Goal: Task Accomplishment & Management: Use online tool/utility

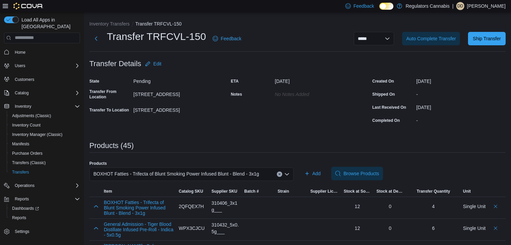
scroll to position [34, 0]
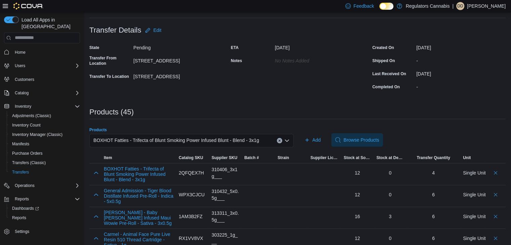
click at [281, 141] on icon "Clear input" at bounding box center [279, 140] width 3 height 3
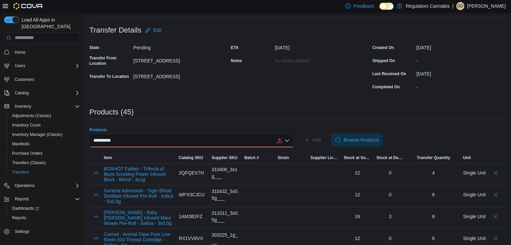
scroll to position [0, 0]
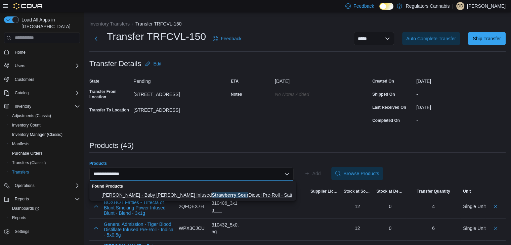
type input "**********"
click at [233, 198] on span "[PERSON_NAME] - Baby [PERSON_NAME] Infused Strawberry Sour Diesel Pre-Roll - Sa…" at bounding box center [197, 195] width 191 height 7
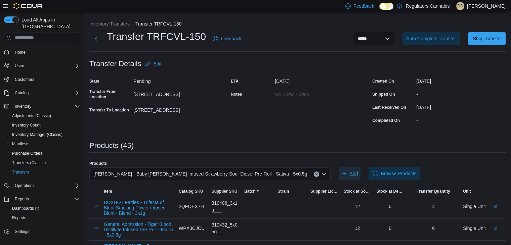
click at [350, 173] on span "Add" at bounding box center [354, 173] width 8 height 7
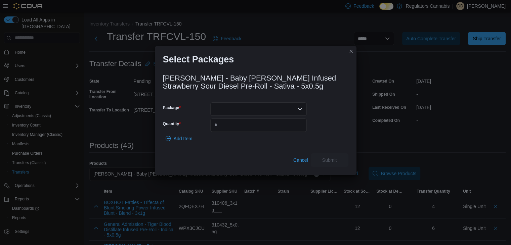
click at [299, 109] on icon "Open list of options" at bounding box center [300, 109] width 4 height 2
click at [293, 130] on span "J08156" at bounding box center [263, 130] width 80 height 7
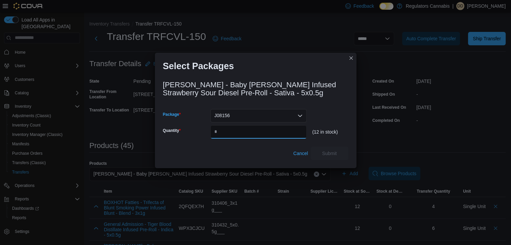
click at [293, 130] on input "Quantity" at bounding box center [258, 131] width 96 height 13
type input "*"
click at [324, 152] on span "Submit" at bounding box center [329, 153] width 15 height 7
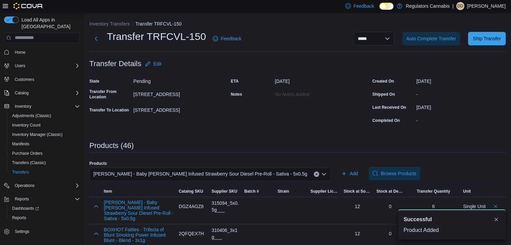
click at [314, 176] on button "Clear input" at bounding box center [316, 174] width 5 height 5
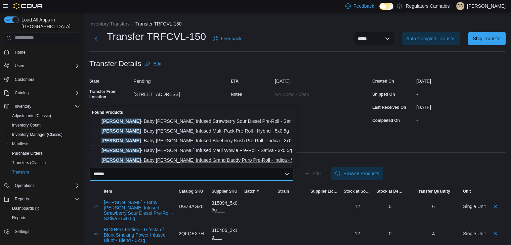
type input "******"
click at [135, 161] on span "[PERSON_NAME] - Baby [PERSON_NAME] Infused Grand Daddy Purp Pre-Roll - Indica -…" at bounding box center [197, 160] width 191 height 7
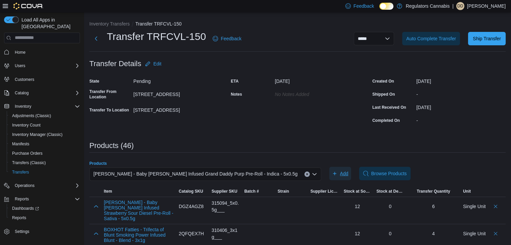
click at [332, 172] on icon "button" at bounding box center [334, 173] width 5 height 5
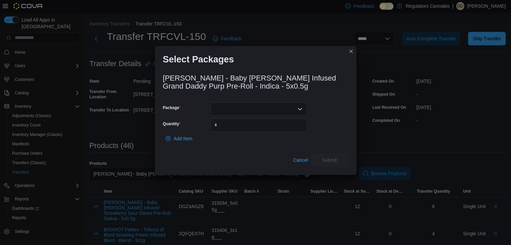
click at [296, 111] on div at bounding box center [258, 109] width 96 height 13
click at [296, 139] on span "J08029" at bounding box center [263, 139] width 80 height 7
click at [287, 127] on input "Quantity" at bounding box center [258, 125] width 96 height 13
type input "*"
click at [334, 156] on span "Submit" at bounding box center [330, 159] width 30 height 13
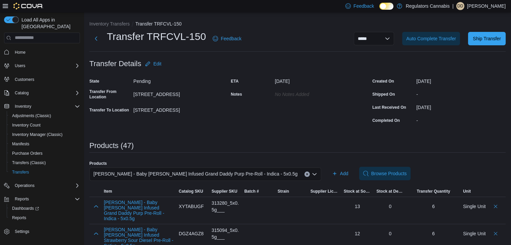
click at [306, 174] on icon "Clear input" at bounding box center [307, 174] width 3 height 3
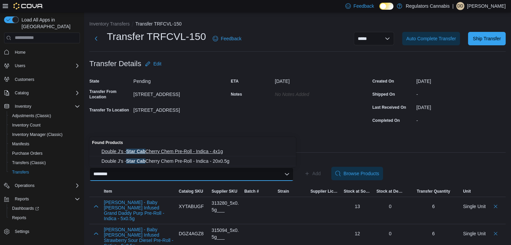
type input "********"
click at [258, 155] on span "Double J's - Star Cab Cherry Chem Pre-Roll - Indica - 4x1g" at bounding box center [197, 151] width 191 height 7
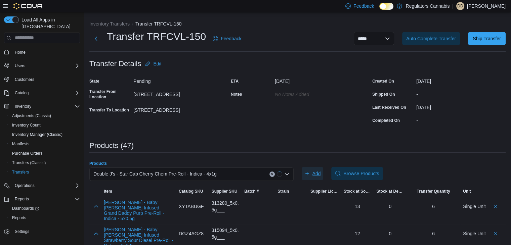
click at [317, 174] on span "Add" at bounding box center [317, 173] width 8 height 7
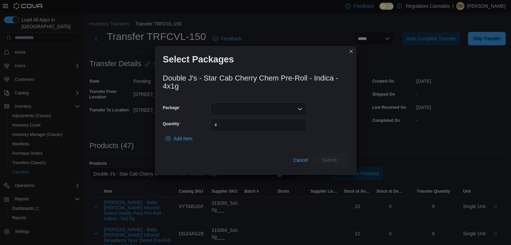
click at [301, 110] on icon "Open list of options" at bounding box center [299, 109] width 5 height 5
click at [294, 126] on button "BDC2178" at bounding box center [258, 130] width 96 height 10
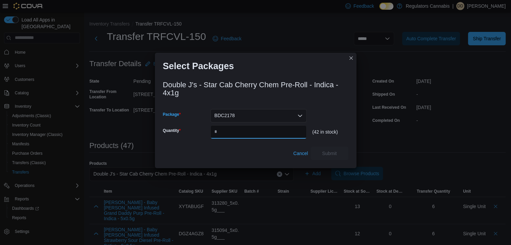
click at [294, 126] on input "Quantity" at bounding box center [258, 131] width 96 height 13
type input "**"
click at [327, 148] on span "Submit" at bounding box center [330, 153] width 30 height 13
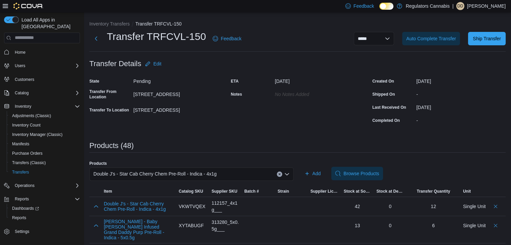
click at [281, 173] on icon "Clear input" at bounding box center [279, 174] width 3 height 3
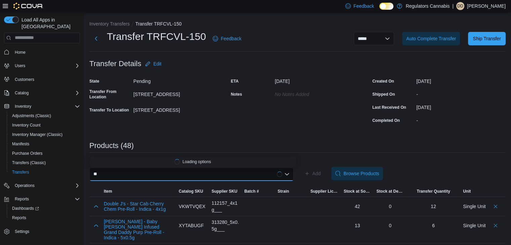
type input "*"
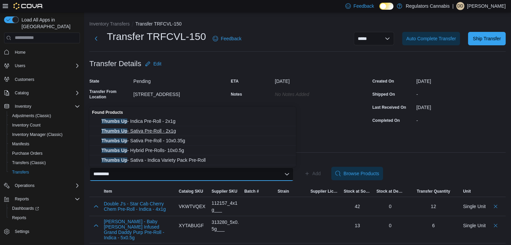
type input "*********"
click at [171, 131] on span "Thumbs Up - Sativa Pre-Roll - 2x1g" at bounding box center [197, 131] width 191 height 7
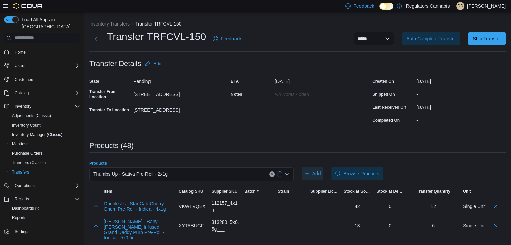
click at [315, 176] on span "Add" at bounding box center [313, 173] width 16 height 13
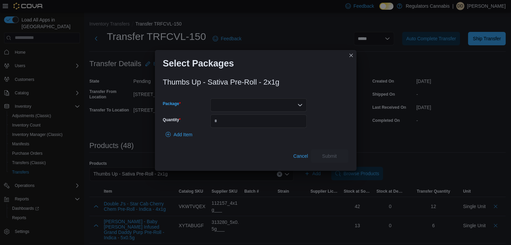
click at [235, 99] on div at bounding box center [258, 104] width 96 height 13
click at [251, 135] on span "H178LMT-PR1" at bounding box center [263, 135] width 80 height 7
click at [257, 123] on input "Quantity" at bounding box center [258, 121] width 96 height 13
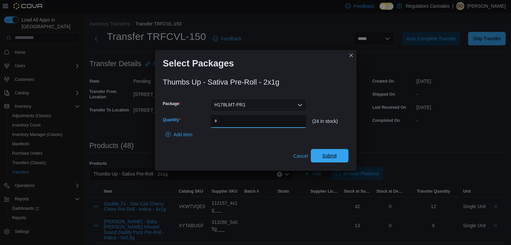
type input "**"
click at [337, 159] on span "Submit" at bounding box center [330, 155] width 30 height 13
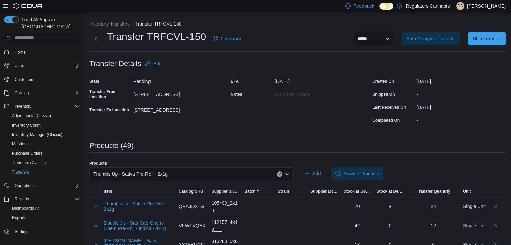
click at [282, 176] on button "Clear input" at bounding box center [279, 174] width 5 height 5
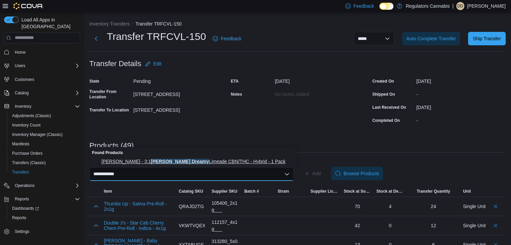
type input "**********"
click at [175, 158] on span "Olli Stikistix - 3:1 [PERSON_NAME] Dreamy Limeade CBN/THC - Hybrid - 1 Pack" at bounding box center [197, 161] width 191 height 7
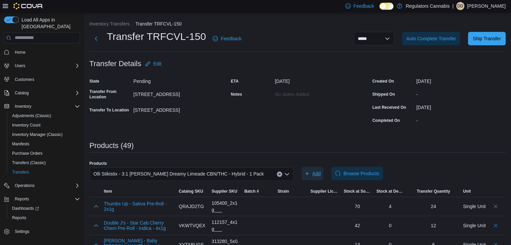
click at [308, 172] on icon "button" at bounding box center [307, 173] width 5 height 5
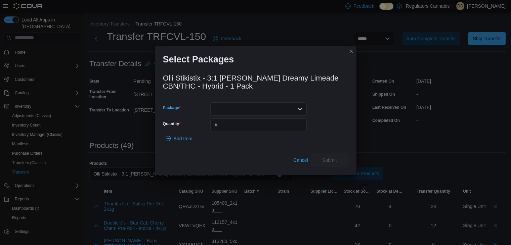
click at [256, 104] on div at bounding box center [258, 109] width 96 height 13
click at [261, 142] on span "OKBD03JL25B2" at bounding box center [263, 139] width 80 height 7
click at [264, 125] on input "Quantity" at bounding box center [258, 125] width 96 height 13
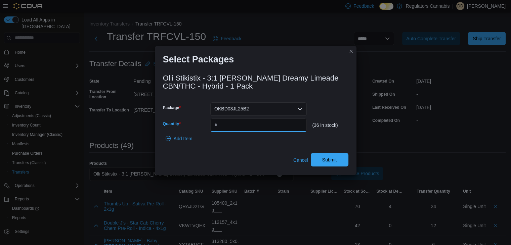
type input "**"
click at [328, 156] on span "Submit" at bounding box center [330, 159] width 30 height 13
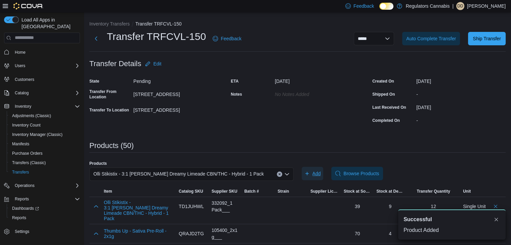
scroll to position [34, 0]
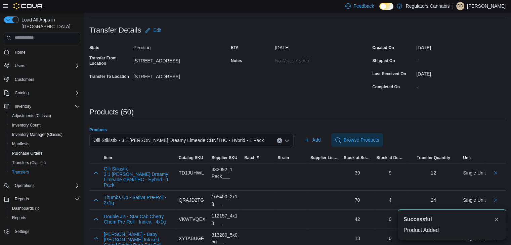
click at [281, 141] on icon "Clear input" at bounding box center [279, 140] width 3 height 3
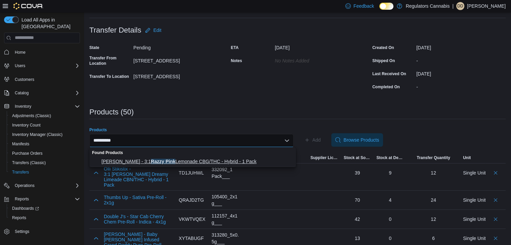
type input "**********"
click at [221, 160] on span "Olli Stikistix - 3:1 Razzy Pink Lemonade CBG/THC - Hybrid - 1 Pack" at bounding box center [197, 161] width 191 height 7
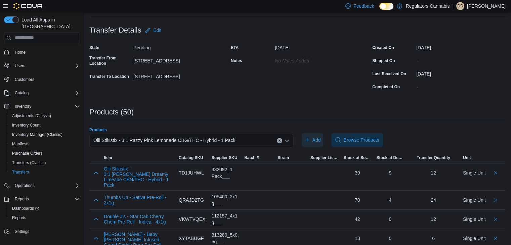
click at [317, 137] on span "Add" at bounding box center [317, 140] width 8 height 7
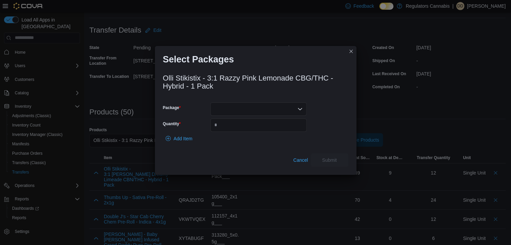
click at [283, 108] on div at bounding box center [258, 109] width 96 height 13
click at [278, 127] on span "OKRP19JN25B0" at bounding box center [263, 130] width 80 height 7
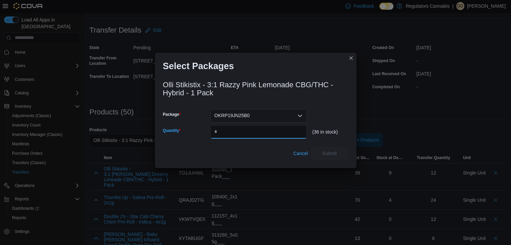
click at [278, 127] on input "Quantity" at bounding box center [258, 131] width 96 height 13
type input "**"
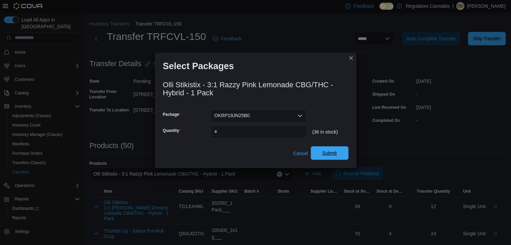
click at [340, 157] on span "Submit" at bounding box center [330, 153] width 30 height 13
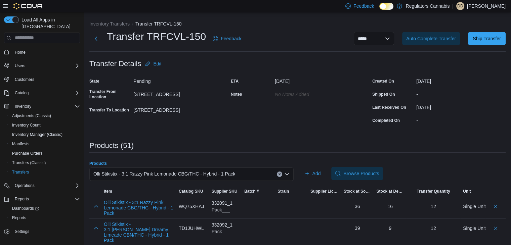
click at [281, 174] on icon "Clear input" at bounding box center [279, 174] width 3 height 3
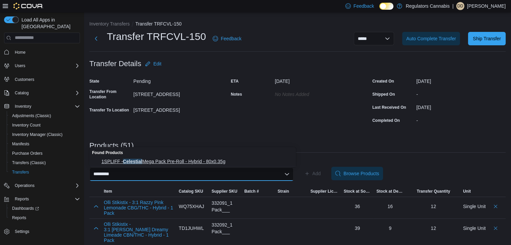
type input "*********"
click at [179, 164] on span "1SPLIFF - Celestial Mega Pack Pre-Roll - Hybrid - 80x0.35g" at bounding box center [197, 161] width 191 height 7
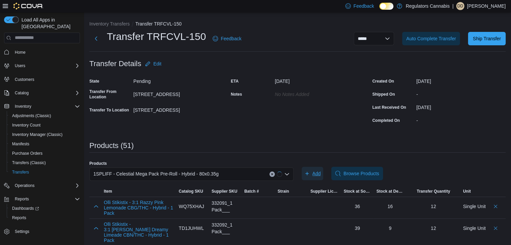
click at [309, 173] on icon "button" at bounding box center [307, 173] width 3 height 3
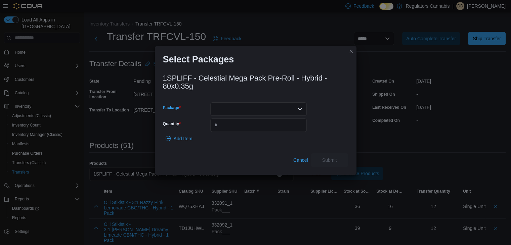
click at [298, 109] on icon "Open list of options" at bounding box center [299, 109] width 5 height 5
click at [278, 139] on span "CP204966" at bounding box center [263, 139] width 80 height 7
click at [284, 128] on input "Quantity" at bounding box center [258, 125] width 96 height 13
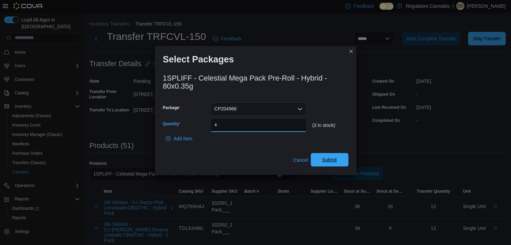
type input "*"
click at [329, 165] on span "Submit" at bounding box center [330, 159] width 30 height 13
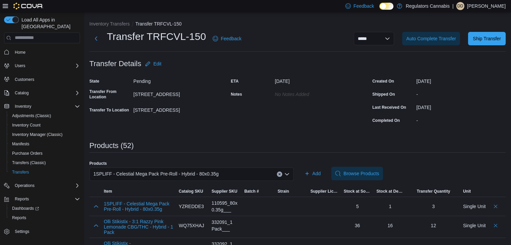
click at [281, 172] on button "Clear input" at bounding box center [279, 174] width 5 height 5
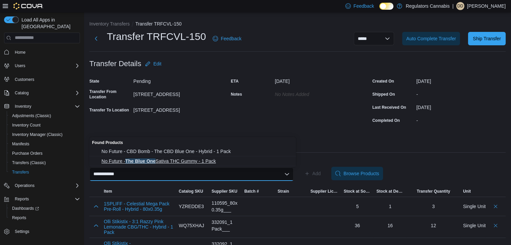
type input "**********"
click at [236, 165] on button "No Future - The Blue One Sativa THC Gummy - 1 Pack" at bounding box center [192, 162] width 207 height 10
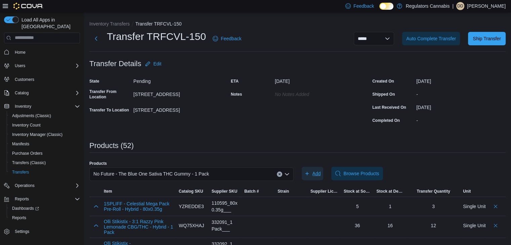
click at [314, 174] on span "Add" at bounding box center [313, 173] width 16 height 13
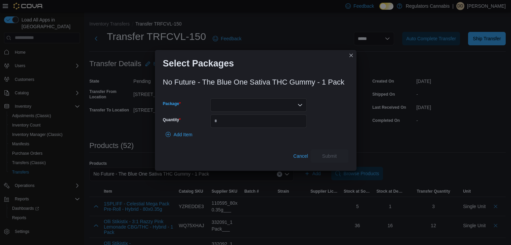
click at [299, 105] on icon "Open list of options" at bounding box center [300, 105] width 4 height 2
click at [297, 144] on span "BLU204" at bounding box center [263, 145] width 80 height 7
click at [296, 123] on input "Quantity" at bounding box center [258, 121] width 96 height 13
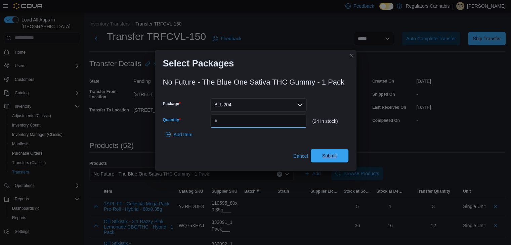
type input "**"
click at [337, 158] on span "Submit" at bounding box center [330, 155] width 30 height 13
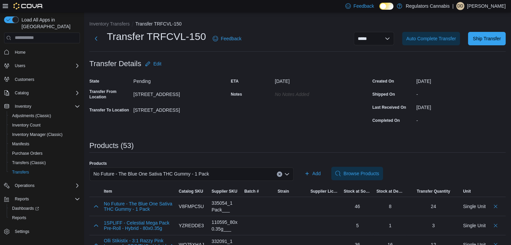
click at [281, 174] on icon "Clear input" at bounding box center [279, 174] width 3 height 3
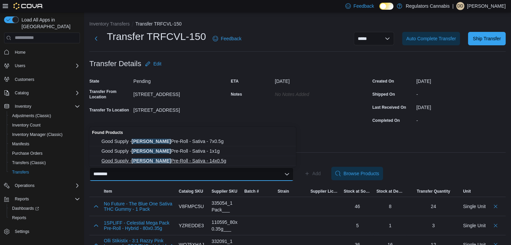
type input "********"
click at [202, 162] on span "Good Supply - [PERSON_NAME] Pre-Roll - Sativa - 14x0.5g" at bounding box center [197, 161] width 191 height 7
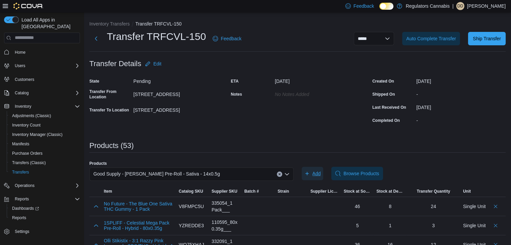
click at [314, 175] on span "Add" at bounding box center [313, 173] width 16 height 13
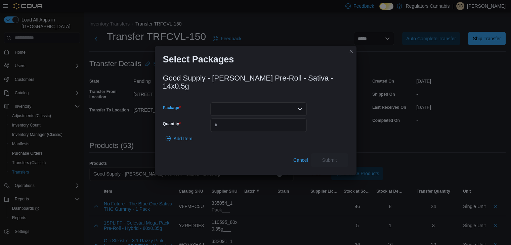
click at [294, 105] on div at bounding box center [258, 109] width 96 height 13
click at [288, 125] on span "3101738073" at bounding box center [263, 126] width 80 height 7
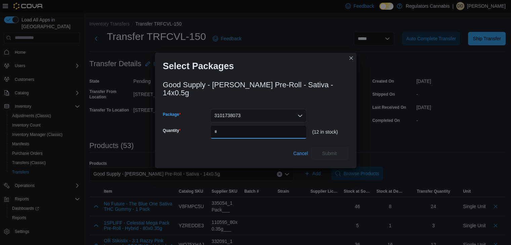
click at [288, 125] on input "Quantity" at bounding box center [258, 131] width 96 height 13
type input "*"
click at [332, 150] on span "Submit" at bounding box center [329, 153] width 15 height 7
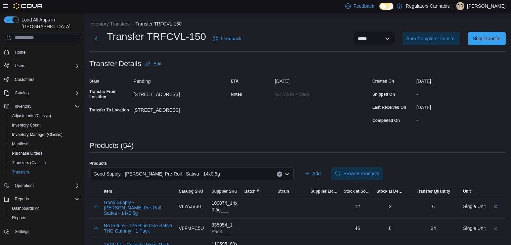
click at [280, 174] on icon "Clear input" at bounding box center [280, 174] width 2 height 2
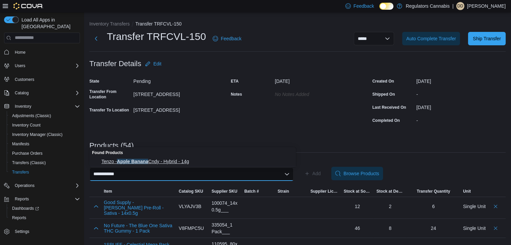
type input "**********"
click at [177, 160] on span "Tenzo - Apple Banana Cndy - Hybrid - 14g" at bounding box center [197, 161] width 191 height 7
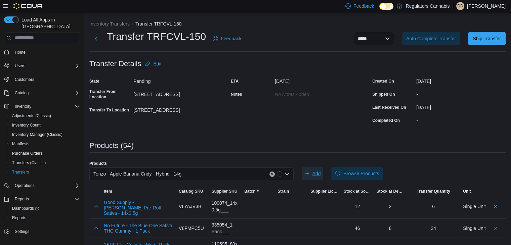
click at [321, 175] on span "Add" at bounding box center [317, 173] width 8 height 7
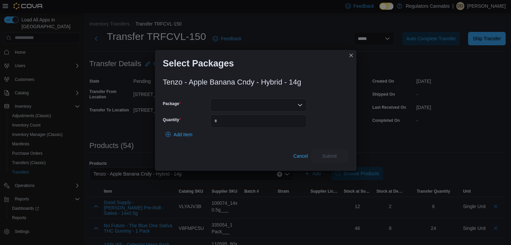
click at [297, 101] on div at bounding box center [258, 104] width 96 height 13
click at [286, 123] on span "3PL05825ABC03" at bounding box center [263, 126] width 80 height 7
click at [286, 123] on input "Quantity" at bounding box center [258, 121] width 96 height 13
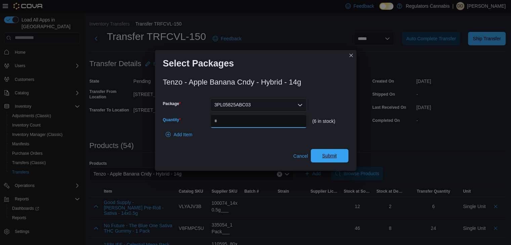
type input "*"
click at [337, 159] on span "Submit" at bounding box center [330, 155] width 30 height 13
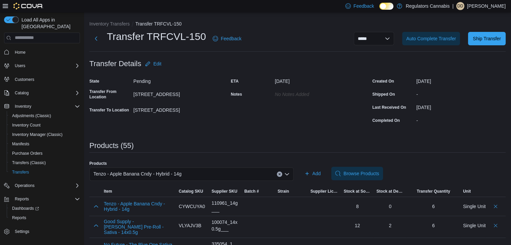
click at [280, 173] on button "Clear input" at bounding box center [279, 174] width 5 height 5
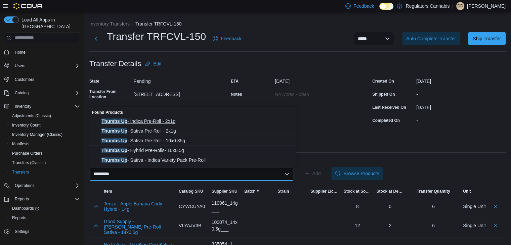
type input "*********"
click at [199, 122] on span "Thumbs Up - Indica Pre-Roll - 2x1g" at bounding box center [197, 121] width 191 height 7
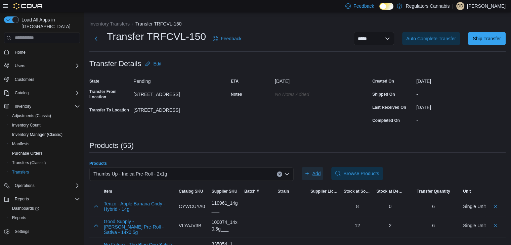
click at [321, 174] on span "Add" at bounding box center [317, 173] width 8 height 7
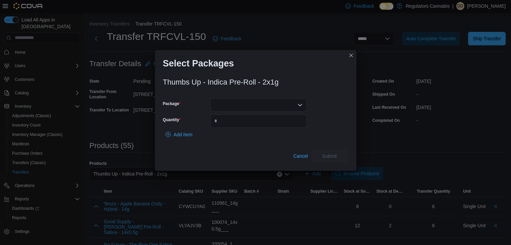
click at [281, 102] on div at bounding box center [258, 104] width 96 height 13
click at [279, 127] on span "H169GMO-PR1" at bounding box center [263, 126] width 80 height 7
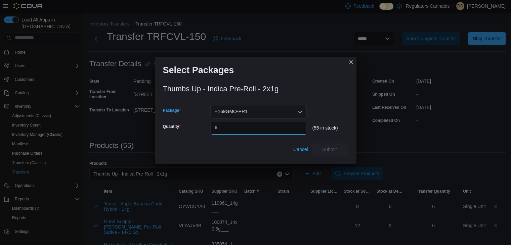
click at [279, 127] on input "Quantity" at bounding box center [258, 127] width 96 height 13
type input "**"
click at [331, 151] on span "Submit" at bounding box center [329, 149] width 15 height 7
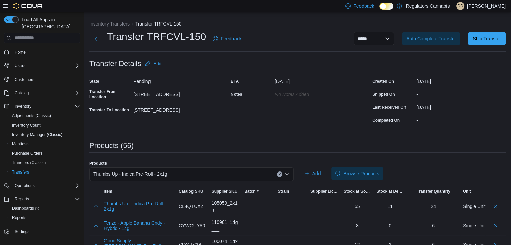
click at [281, 173] on icon "Clear input" at bounding box center [279, 174] width 3 height 3
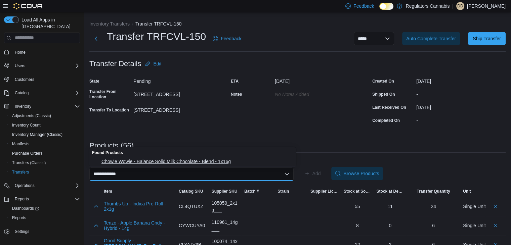
type input "**********"
click at [241, 160] on span "Chowie Wowie - Balance Solid Milk Chocolate - Blend - 1x16g" at bounding box center [197, 161] width 191 height 7
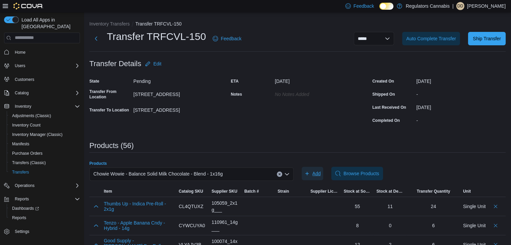
click at [314, 170] on span "Add" at bounding box center [313, 173] width 16 height 13
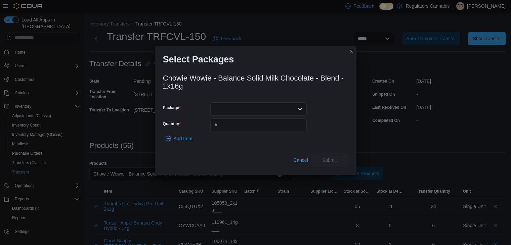
click at [285, 109] on div at bounding box center [258, 109] width 96 height 13
click at [284, 127] on span "CBM004" at bounding box center [263, 130] width 80 height 7
click at [284, 127] on input "Quantity" at bounding box center [258, 125] width 96 height 13
type input "**"
click at [328, 154] on span "Submit" at bounding box center [330, 159] width 30 height 13
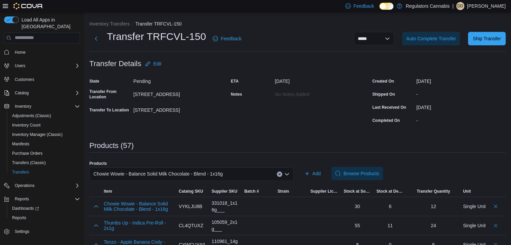
click at [281, 176] on button "Clear input" at bounding box center [279, 174] width 5 height 5
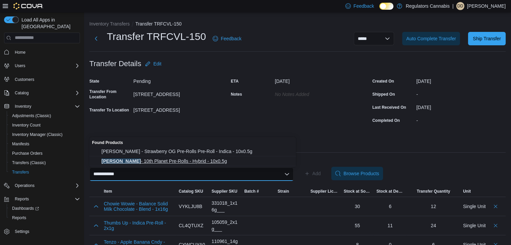
type input "**********"
click at [218, 163] on span "[PERSON_NAME] - 10th Planet Pre-Rolls - Hybrid - 10x0.5g" at bounding box center [197, 161] width 191 height 7
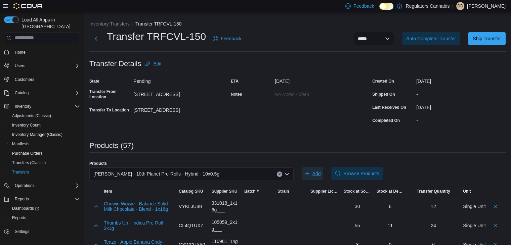
click at [310, 175] on icon "button" at bounding box center [307, 173] width 5 height 5
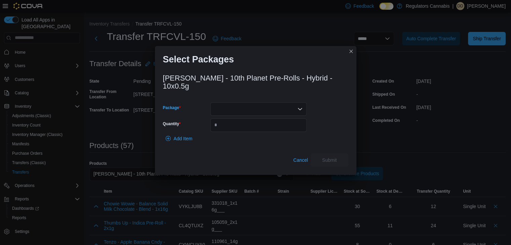
click at [270, 106] on div at bounding box center [258, 109] width 96 height 13
click at [265, 129] on span "PR113613" at bounding box center [263, 126] width 80 height 7
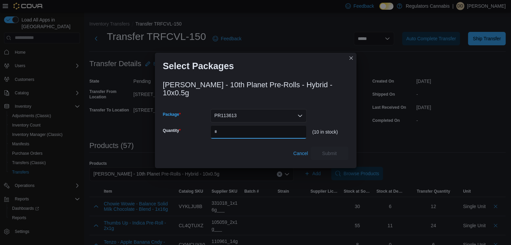
click at [265, 129] on input "Quantity" at bounding box center [258, 131] width 96 height 13
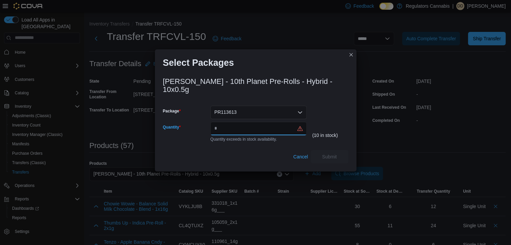
type input "*"
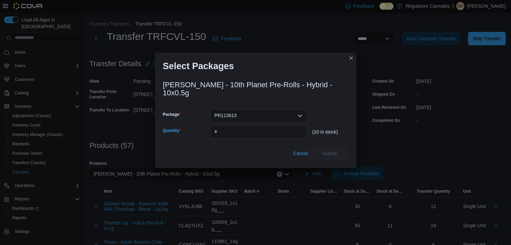
type input "*"
click at [305, 109] on div "PR113613" at bounding box center [258, 115] width 96 height 13
click at [301, 109] on div "PR113613" at bounding box center [258, 115] width 96 height 13
click at [332, 104] on div "[PERSON_NAME] - 10th Planet Pre-Rolls - Hybrid - 10x0.5g Package PR113613 Combo…" at bounding box center [256, 118] width 186 height 83
click at [271, 130] on input "*" at bounding box center [258, 131] width 96 height 13
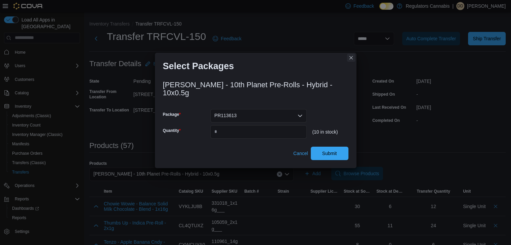
click at [349, 62] on button "Closes this modal window" at bounding box center [351, 58] width 8 height 8
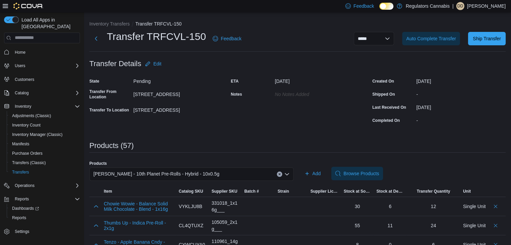
click at [282, 174] on button "Clear input" at bounding box center [279, 174] width 5 height 5
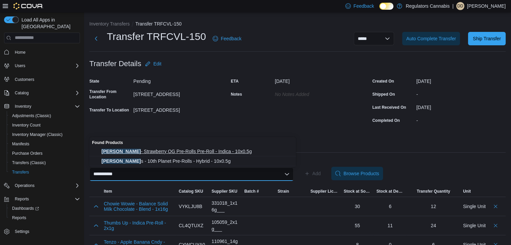
type input "**********"
click at [204, 151] on span "[PERSON_NAME] - Strawberry OG Pre-Rolls Pre-Roll - Indica - 10x0.5g" at bounding box center [197, 151] width 191 height 7
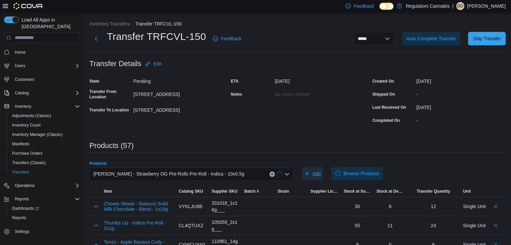
click at [319, 173] on span "Add" at bounding box center [317, 173] width 8 height 7
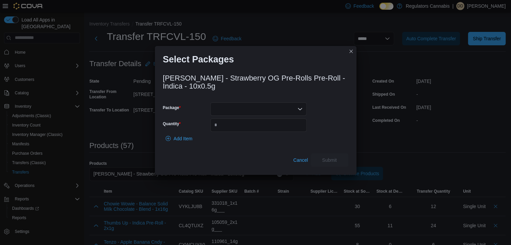
click at [290, 112] on div at bounding box center [258, 109] width 96 height 13
click at [289, 141] on span "PR114823" at bounding box center [263, 139] width 80 height 7
click at [292, 123] on input "Quantity" at bounding box center [258, 125] width 96 height 13
type input "**"
click at [335, 156] on span "Submit" at bounding box center [330, 159] width 30 height 13
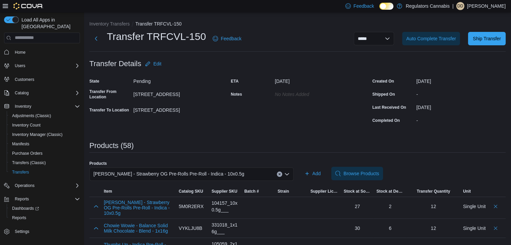
click at [280, 173] on icon "Clear input" at bounding box center [279, 174] width 3 height 3
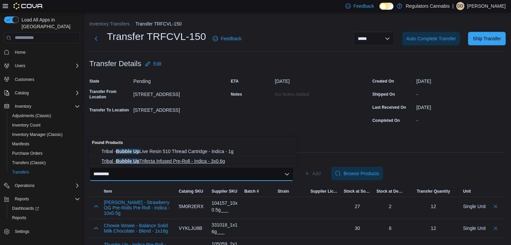
type input "*********"
click at [196, 163] on span "Tribal - Bubble Up Trifecta Infused Pre-Roll - Indica - 3x0.6g" at bounding box center [197, 161] width 191 height 7
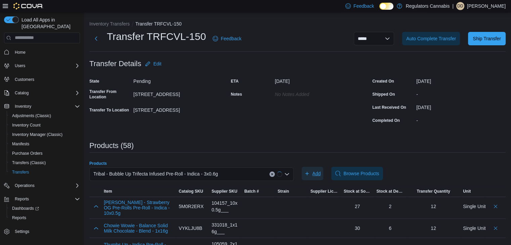
click at [316, 174] on span "Add" at bounding box center [317, 173] width 8 height 7
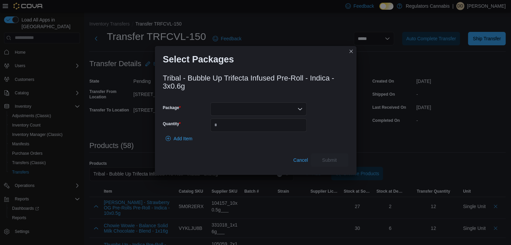
click at [287, 113] on div at bounding box center [258, 109] width 96 height 13
click at [285, 132] on span "2525090P3" at bounding box center [263, 130] width 80 height 7
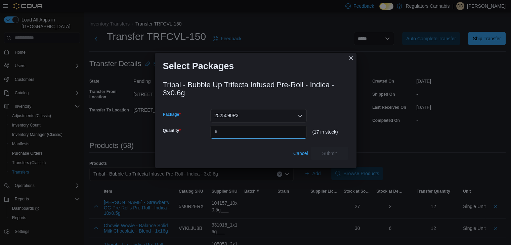
click at [285, 132] on input "Quantity" at bounding box center [258, 131] width 96 height 13
type input "*"
click at [332, 150] on span "Submit" at bounding box center [329, 153] width 15 height 7
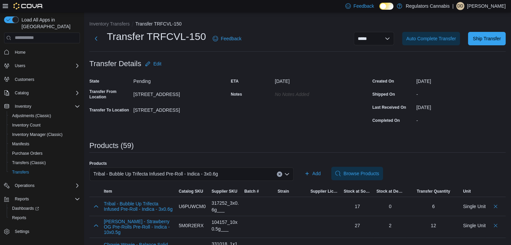
click at [282, 172] on button "Clear input" at bounding box center [279, 174] width 5 height 5
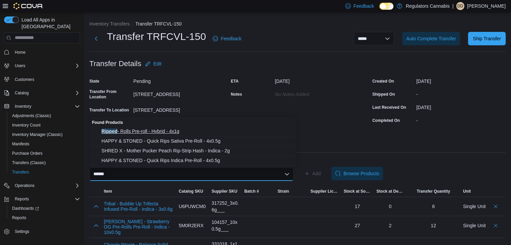
type input "******"
click at [150, 130] on span "Ripped - Rolls Pre-roll - Hybrid - 4x1g" at bounding box center [197, 131] width 191 height 7
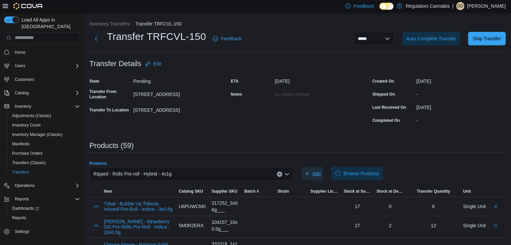
click at [320, 171] on span "Add" at bounding box center [317, 173] width 8 height 7
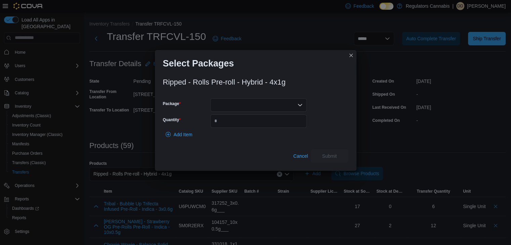
click at [273, 105] on div at bounding box center [258, 104] width 96 height 13
click at [268, 125] on span "H062PFZ-PR1" at bounding box center [263, 126] width 80 height 7
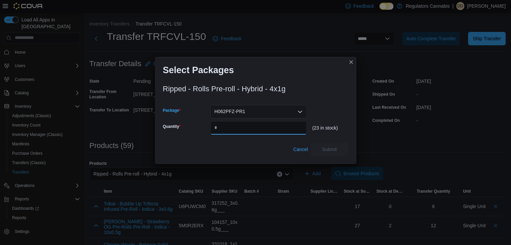
click at [268, 125] on input "Quantity" at bounding box center [258, 127] width 96 height 13
type input "**"
click at [328, 156] on span "Submit" at bounding box center [330, 149] width 30 height 13
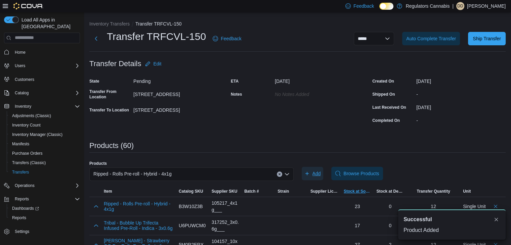
scroll to position [34, 0]
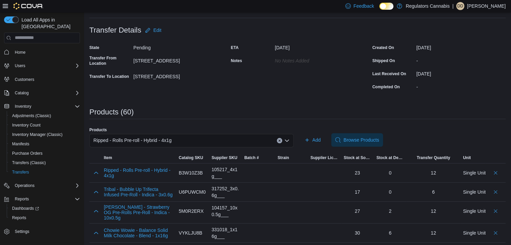
click at [280, 141] on icon "Clear input" at bounding box center [280, 141] width 2 height 2
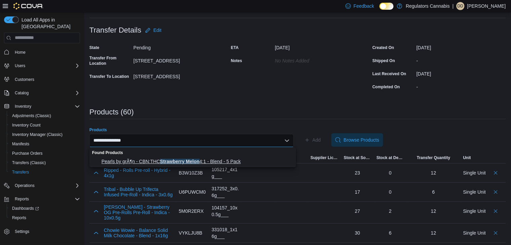
type input "**********"
click at [250, 162] on span "Pearls by grÃ¶n - CBN:THC Strawberry Melon 4:1 - Blend - 5 Pack" at bounding box center [197, 161] width 191 height 7
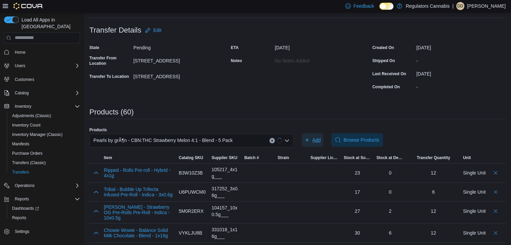
click at [321, 137] on span "Add" at bounding box center [317, 140] width 8 height 7
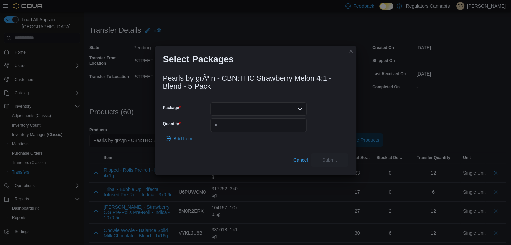
click at [280, 108] on div at bounding box center [258, 109] width 96 height 13
click at [277, 147] on span "PSM260" at bounding box center [263, 149] width 80 height 7
click at [277, 124] on input "Quantity" at bounding box center [258, 125] width 96 height 13
type input "**"
click at [319, 155] on span "Submit" at bounding box center [330, 159] width 30 height 13
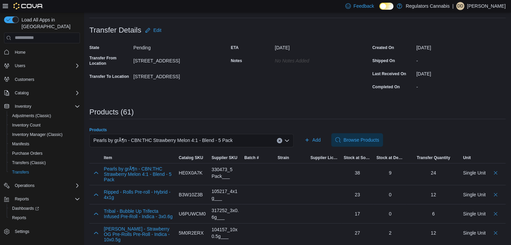
click at [281, 141] on icon "Clear input" at bounding box center [279, 140] width 3 height 3
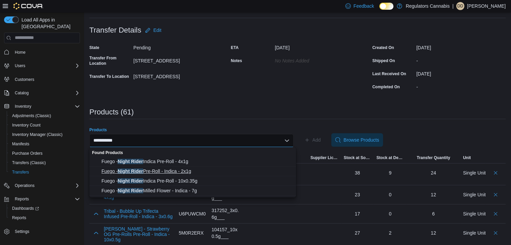
type input "**********"
click at [201, 172] on span "Fuego - Night Rider Pre-Roll - Indica - 2x1g" at bounding box center [197, 171] width 191 height 7
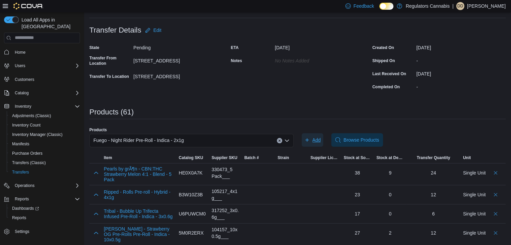
click at [314, 136] on span "Add" at bounding box center [313, 139] width 16 height 13
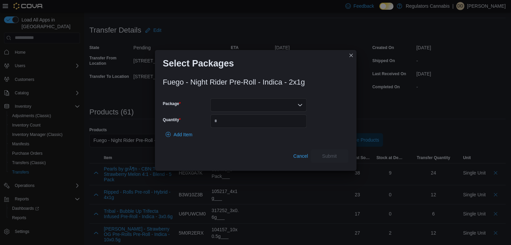
click at [296, 103] on div at bounding box center [258, 104] width 96 height 13
click at [292, 145] on span "PR250711B" at bounding box center [263, 145] width 80 height 7
click at [285, 124] on input "Quantity" at bounding box center [258, 121] width 96 height 13
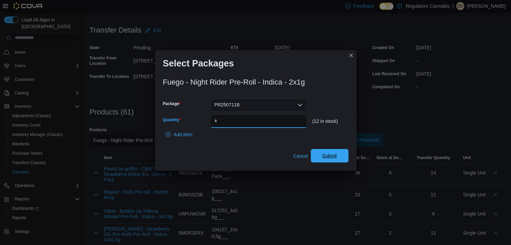
type input "**"
click at [339, 158] on span "Submit" at bounding box center [330, 155] width 30 height 13
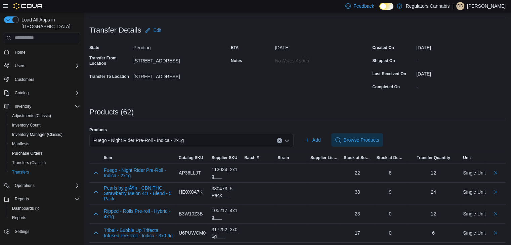
click at [281, 140] on icon "Clear input" at bounding box center [279, 140] width 3 height 3
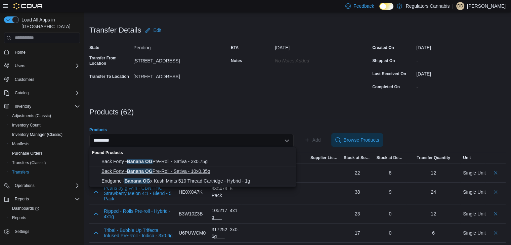
type input "*********"
click at [191, 174] on span "Back Forty - Banana OG Pre-Roll - Sativa - 10x0.35g" at bounding box center [197, 171] width 191 height 7
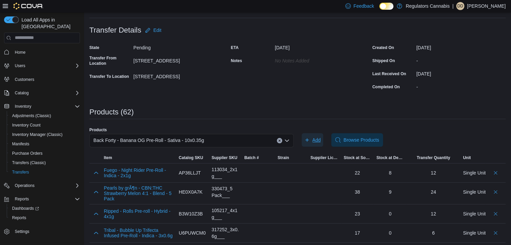
click at [309, 140] on icon "button" at bounding box center [307, 139] width 3 height 3
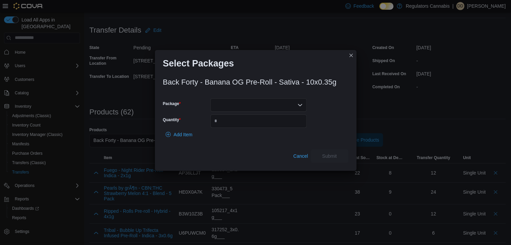
click at [292, 107] on div at bounding box center [258, 104] width 96 height 13
click at [280, 135] on span "30603460-02" at bounding box center [263, 135] width 80 height 7
click at [288, 118] on input "Quantity" at bounding box center [258, 121] width 96 height 13
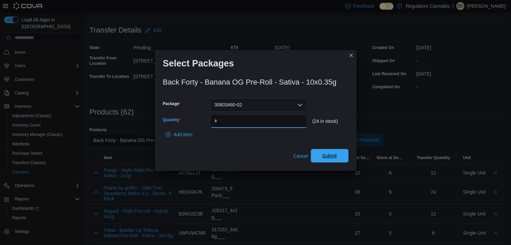
type input "**"
click at [328, 151] on span "Submit" at bounding box center [330, 155] width 30 height 13
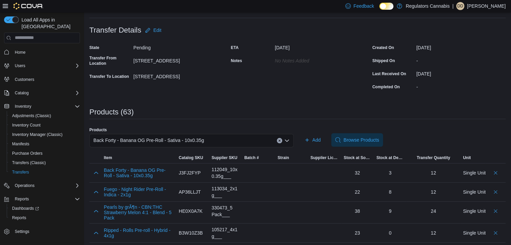
click at [282, 139] on button "Clear input" at bounding box center [279, 140] width 5 height 5
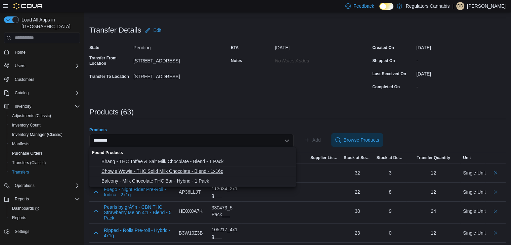
type input "********"
click at [221, 173] on span "Chowie Wowie - THC Solid Milk Chocolate - Blend - 1x16g" at bounding box center [197, 171] width 191 height 7
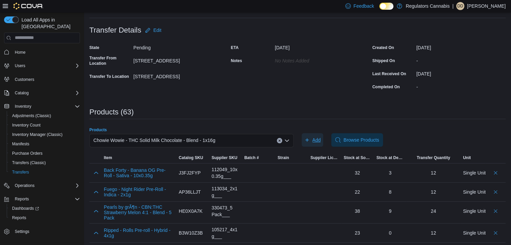
click at [321, 142] on span "Add" at bounding box center [317, 140] width 8 height 7
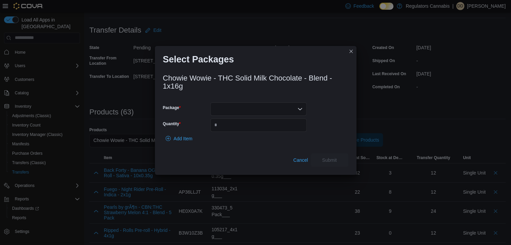
click at [297, 107] on div at bounding box center [258, 109] width 96 height 13
click at [300, 130] on span "LFG00001393" at bounding box center [263, 130] width 80 height 7
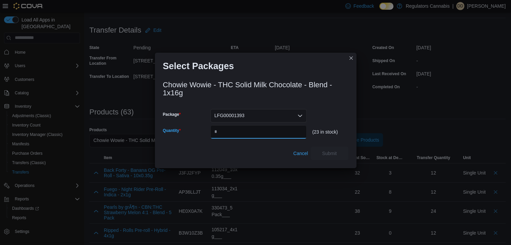
click at [300, 130] on input "Quantity" at bounding box center [258, 131] width 96 height 13
type input "**"
click at [324, 147] on span "Submit" at bounding box center [330, 153] width 30 height 13
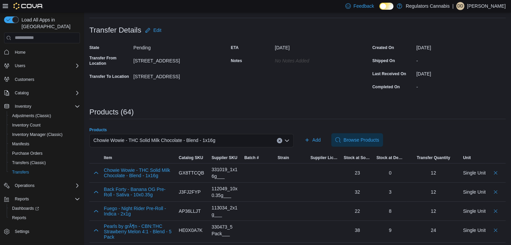
click at [282, 140] on button "Clear input" at bounding box center [279, 140] width 5 height 5
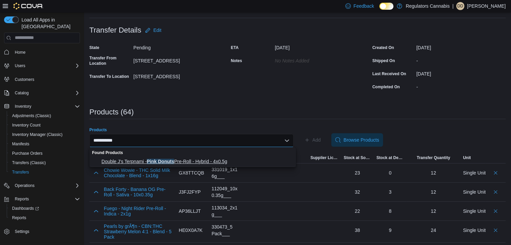
type input "**********"
click at [237, 157] on button "Double J's Terpnami - Pink Donuts Pre-Roll - Hybrid - 4x0.5g" at bounding box center [192, 162] width 207 height 10
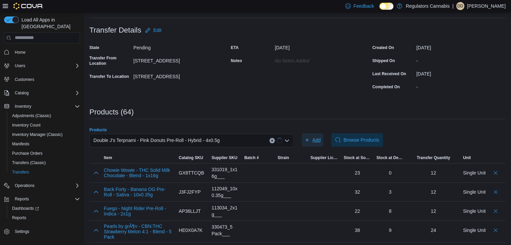
click at [315, 140] on span "Add" at bounding box center [317, 140] width 8 height 7
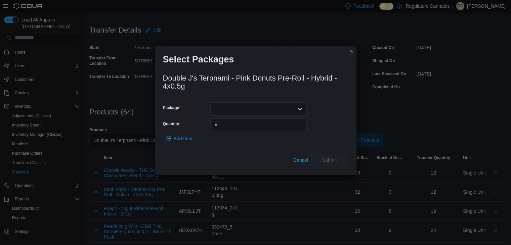
click at [256, 108] on div at bounding box center [258, 109] width 96 height 13
click at [261, 126] on button "BDC2068" at bounding box center [258, 130] width 96 height 10
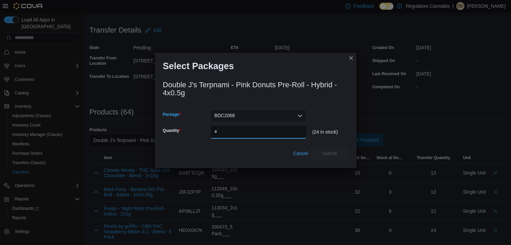
click at [261, 126] on input "Quantity" at bounding box center [258, 131] width 96 height 13
type input "**"
click at [317, 149] on span "Submit" at bounding box center [330, 153] width 30 height 13
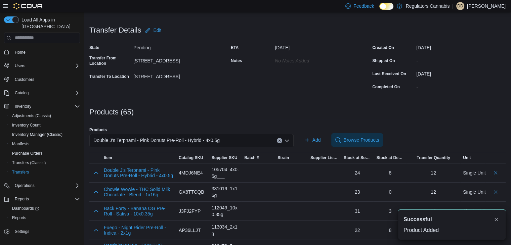
click at [282, 138] on button "Clear input" at bounding box center [279, 140] width 5 height 5
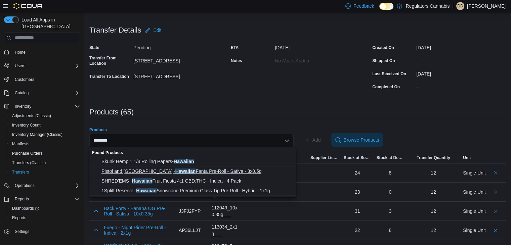
type input "********"
click at [223, 168] on span "Pistol and Paris - Hawaiian Fanta Pre-Roll - Sativa - 3x0.5g" at bounding box center [197, 171] width 191 height 7
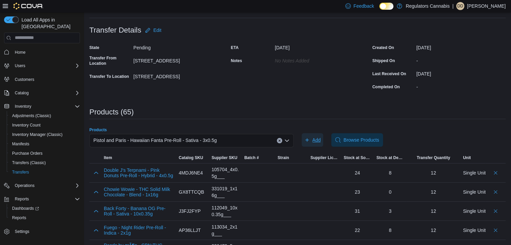
click at [323, 139] on button "Add" at bounding box center [313, 139] width 22 height 13
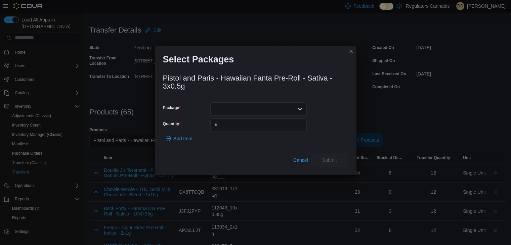
click at [286, 109] on div at bounding box center [258, 109] width 96 height 13
click at [283, 126] on button "HF0625001" at bounding box center [258, 130] width 96 height 10
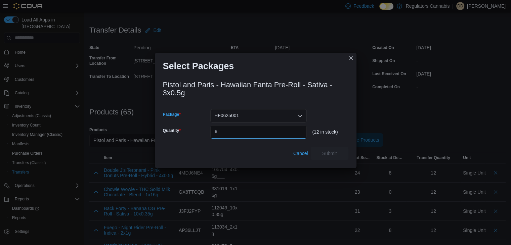
click at [283, 126] on input "Quantity" at bounding box center [258, 131] width 96 height 13
type input "**"
click at [341, 152] on span "Submit" at bounding box center [330, 153] width 30 height 13
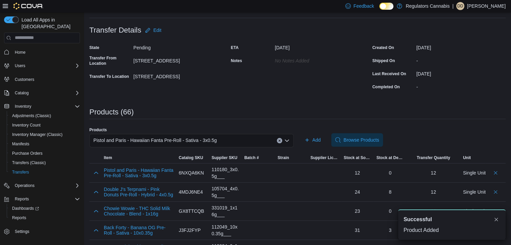
click at [282, 142] on button "Clear input" at bounding box center [279, 140] width 5 height 5
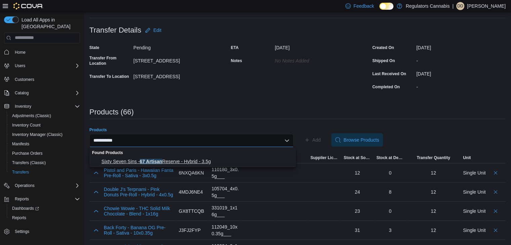
type input "**********"
click at [215, 162] on span "Sixty Seven Sins - 67 Artisan Reserve - Hybrid - 3.5g" at bounding box center [197, 161] width 191 height 7
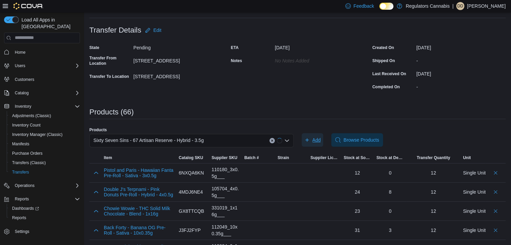
click at [311, 143] on span "Add" at bounding box center [313, 139] width 16 height 13
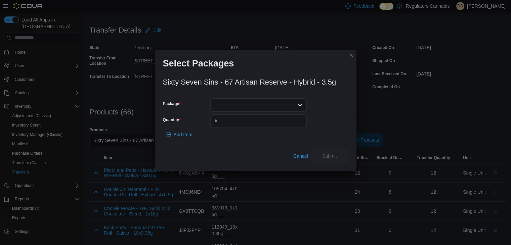
click at [298, 103] on icon "Open list of options" at bounding box center [299, 105] width 5 height 5
click at [289, 123] on span "423717" at bounding box center [263, 126] width 80 height 7
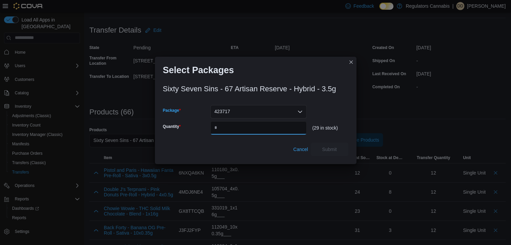
click at [289, 123] on input "Quantity" at bounding box center [258, 127] width 96 height 13
type input "**"
click at [335, 152] on span "Submit" at bounding box center [329, 149] width 15 height 7
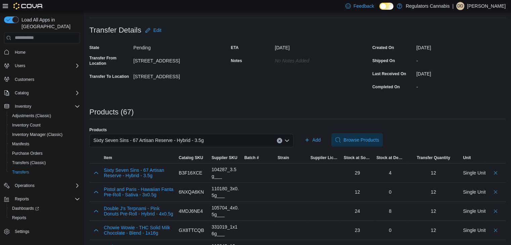
click at [281, 138] on button "Clear input" at bounding box center [279, 140] width 5 height 5
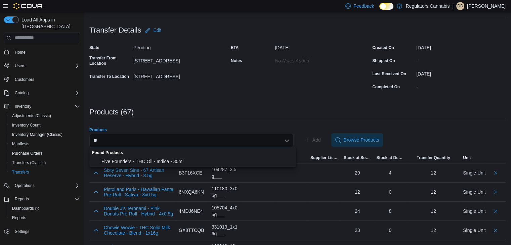
type input "*"
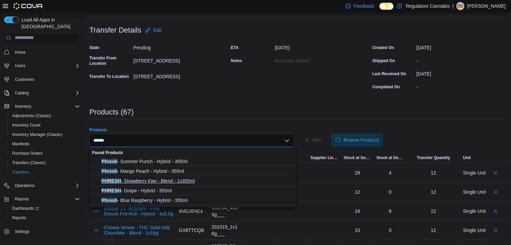
type input "******"
click at [172, 178] on span "PHRESH - Strawberry Kiwi - Blend - 1x355ml" at bounding box center [197, 181] width 191 height 7
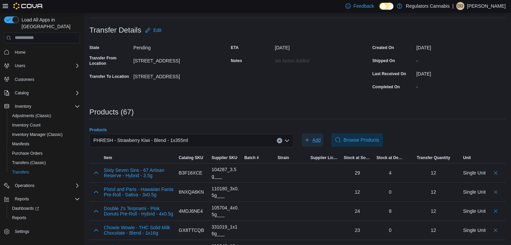
click at [316, 143] on span "Add" at bounding box center [317, 140] width 8 height 7
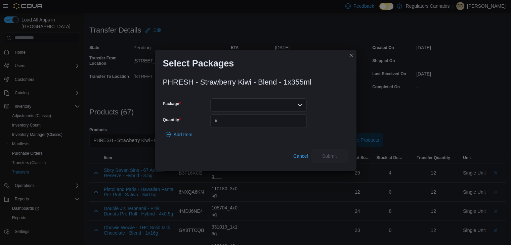
click at [300, 104] on icon "Open list of options" at bounding box center [299, 105] width 5 height 5
click at [277, 125] on span "AAR00062" at bounding box center [263, 126] width 80 height 7
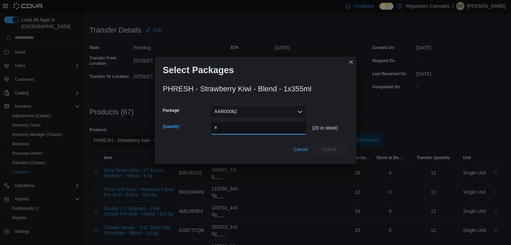
click at [277, 125] on input "Quantity" at bounding box center [258, 127] width 96 height 13
type input "**"
click at [337, 148] on span "Submit" at bounding box center [330, 149] width 30 height 13
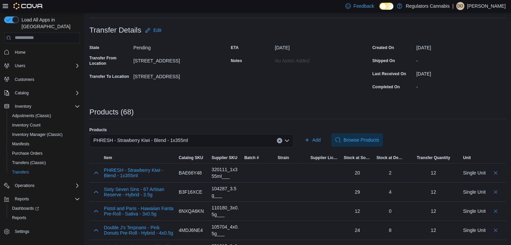
click at [280, 139] on button "Clear input" at bounding box center [279, 140] width 5 height 5
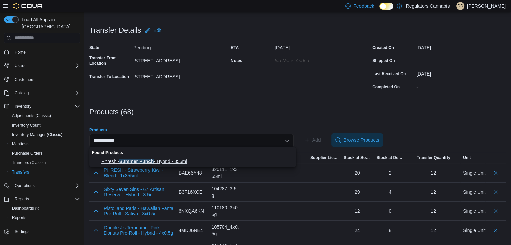
type input "**********"
click at [208, 160] on span "Phresh - Summer Punch - Hybrid - 355ml" at bounding box center [197, 161] width 191 height 7
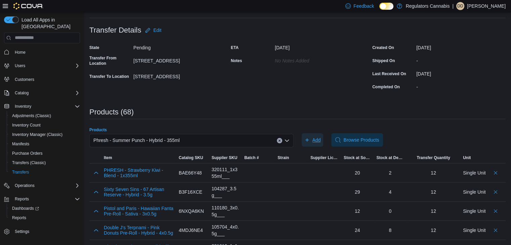
click at [316, 137] on span "Add" at bounding box center [317, 140] width 8 height 7
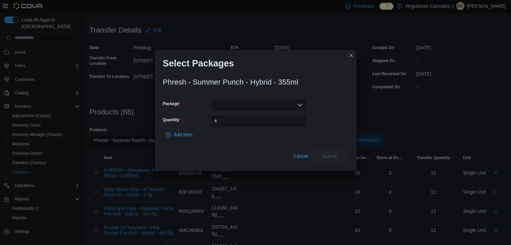
click at [266, 108] on div at bounding box center [258, 104] width 96 height 13
click at [259, 135] on span "AAS00039" at bounding box center [263, 135] width 80 height 7
click at [257, 121] on input "Quantity" at bounding box center [258, 121] width 96 height 13
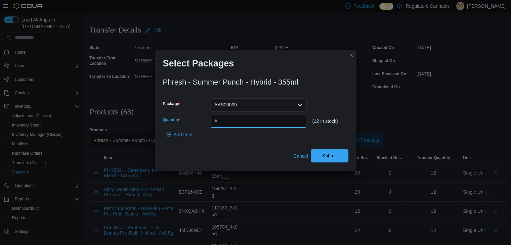
type input "**"
click at [344, 157] on span "Submit" at bounding box center [330, 155] width 30 height 13
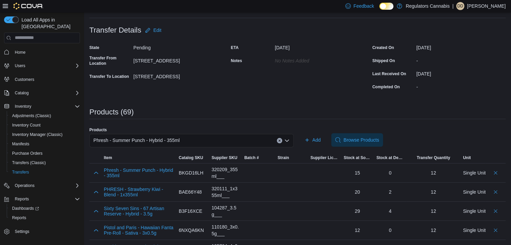
click at [281, 140] on icon "Clear input" at bounding box center [279, 140] width 3 height 3
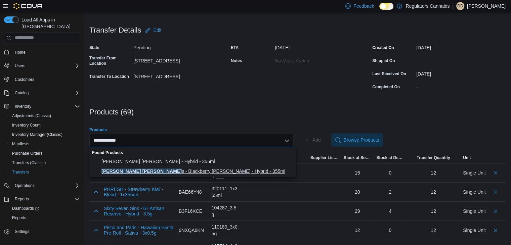
type input "**********"
click at [175, 172] on span "[PERSON_NAME] [PERSON_NAME] s - Blackberry [PERSON_NAME] - Hybrid - 355ml" at bounding box center [197, 171] width 191 height 7
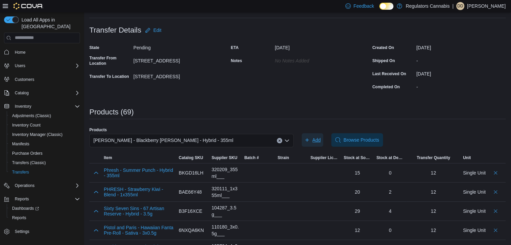
click at [316, 142] on span "Add" at bounding box center [317, 140] width 8 height 7
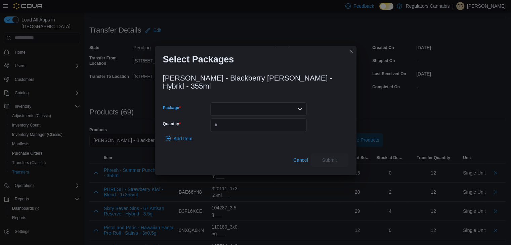
click at [289, 105] on div at bounding box center [258, 109] width 96 height 13
click at [286, 127] on span "H0013262" at bounding box center [263, 126] width 80 height 7
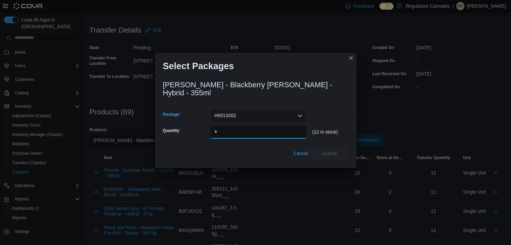
click at [286, 127] on input "Quantity" at bounding box center [258, 131] width 96 height 13
type input "**"
click at [330, 150] on span "Submit" at bounding box center [329, 153] width 15 height 7
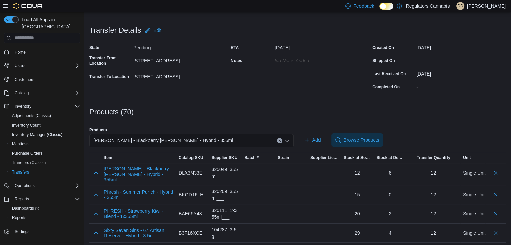
drag, startPoint x: 281, startPoint y: 140, endPoint x: 276, endPoint y: 144, distance: 6.5
click at [280, 141] on button "Clear input" at bounding box center [279, 140] width 5 height 5
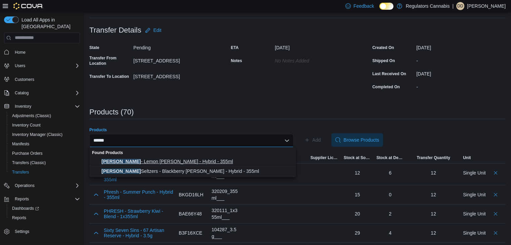
type input "*****"
click at [190, 162] on span "[PERSON_NAME] [PERSON_NAME] - Hybrid - 355ml" at bounding box center [197, 161] width 191 height 7
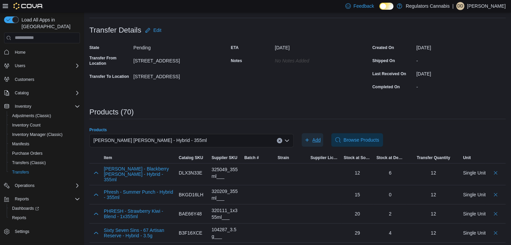
click at [316, 140] on span "Add" at bounding box center [317, 140] width 8 height 7
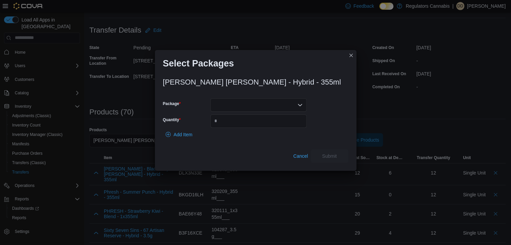
click at [288, 106] on div at bounding box center [258, 104] width 96 height 13
click at [284, 124] on span "H0013271" at bounding box center [263, 126] width 80 height 7
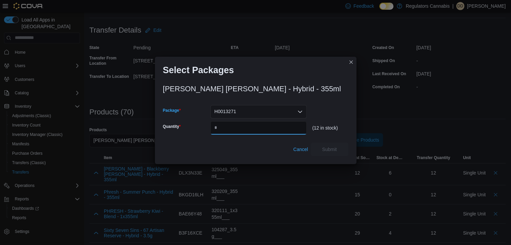
click at [284, 124] on input "Quantity" at bounding box center [258, 127] width 96 height 13
type input "**"
click at [330, 150] on span "Submit" at bounding box center [329, 149] width 15 height 7
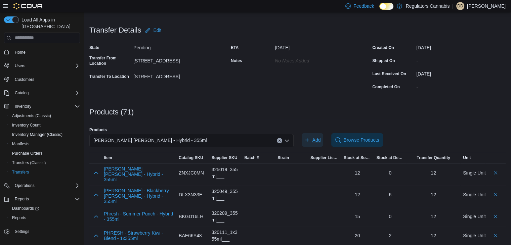
scroll to position [0, 0]
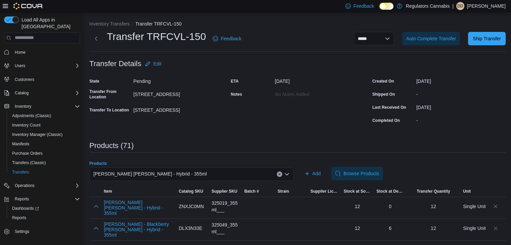
click at [282, 172] on button "Clear input" at bounding box center [279, 174] width 5 height 5
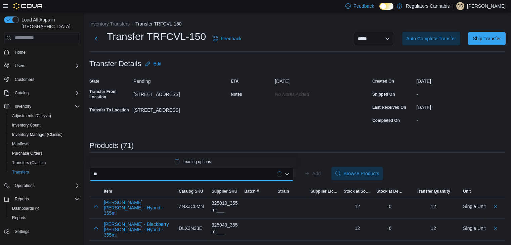
type input "*"
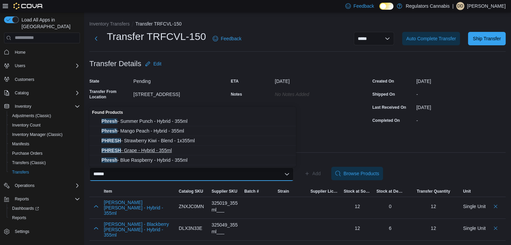
type input "******"
click at [229, 154] on span "PHRESH - Grape - Hybrid - 355ml" at bounding box center [197, 150] width 191 height 7
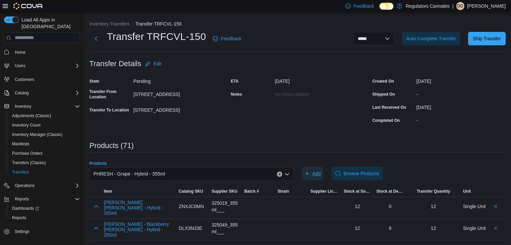
click at [324, 171] on button "Add" at bounding box center [313, 173] width 22 height 13
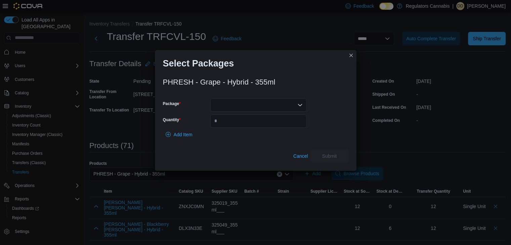
click at [289, 104] on div at bounding box center [258, 104] width 96 height 13
click at [291, 135] on div "Add Item" at bounding box center [256, 134] width 186 height 13
click at [297, 101] on div at bounding box center [258, 104] width 96 height 13
click at [293, 126] on span "ABH00023" at bounding box center [263, 126] width 80 height 7
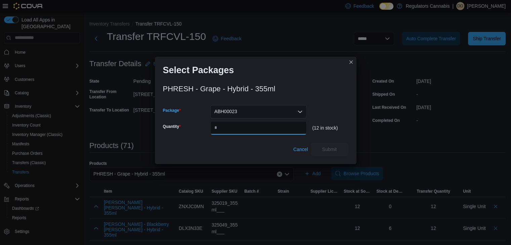
click at [293, 126] on input "Quantity" at bounding box center [258, 127] width 96 height 13
type input "**"
click at [316, 143] on span "Submit" at bounding box center [330, 149] width 30 height 13
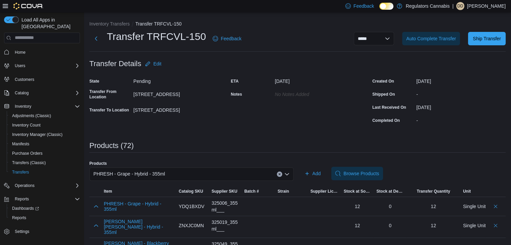
click at [280, 174] on icon "Clear input" at bounding box center [280, 174] width 2 height 2
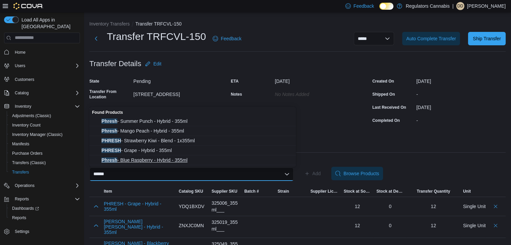
type input "******"
click at [157, 158] on span "Phresh - Blue Raspberry - Hybrid - 355ml" at bounding box center [197, 160] width 191 height 7
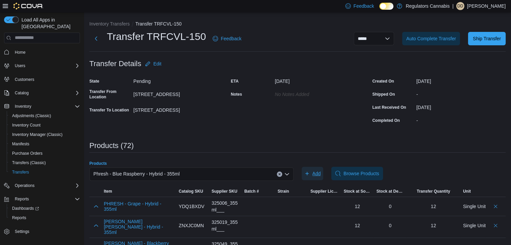
click at [312, 174] on span "Add" at bounding box center [313, 173] width 16 height 13
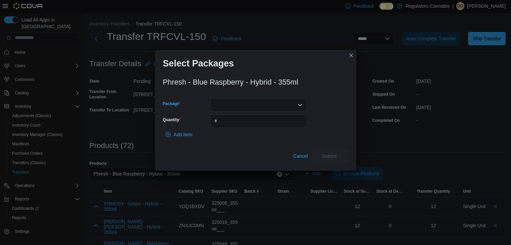
click at [233, 101] on div at bounding box center [258, 104] width 96 height 13
click at [235, 136] on span "ABG00030" at bounding box center [263, 135] width 80 height 7
click at [243, 124] on input "Quantity" at bounding box center [258, 121] width 96 height 13
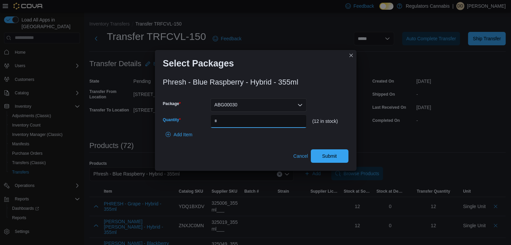
type input "**"
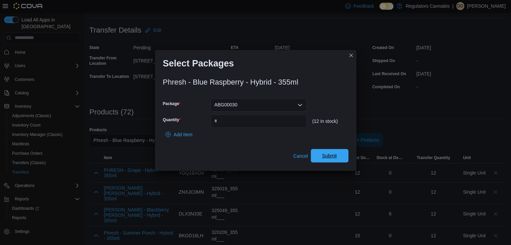
click at [341, 154] on span "Submit" at bounding box center [330, 155] width 30 height 13
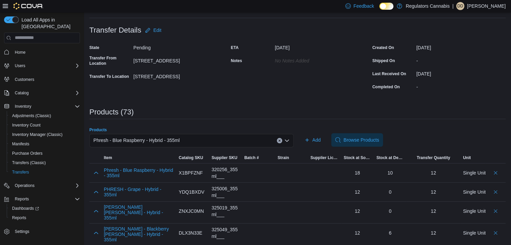
click at [285, 138] on div "Phresh - Blue Raspberry - Hybrid - 355ml" at bounding box center [191, 140] width 204 height 13
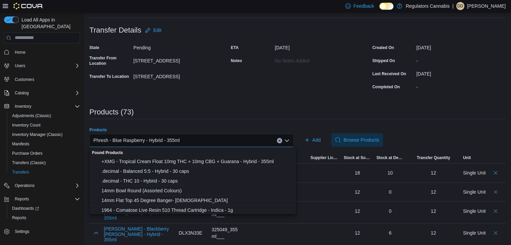
click at [280, 140] on icon "Clear input" at bounding box center [280, 141] width 2 height 2
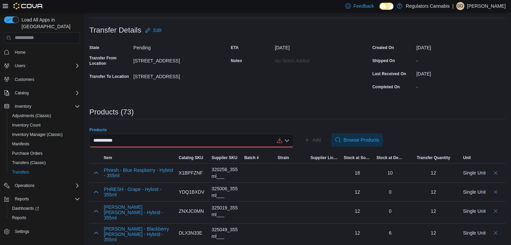
scroll to position [0, 0]
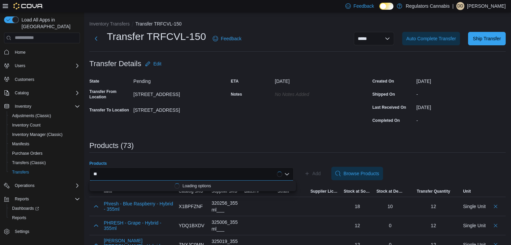
type input "*"
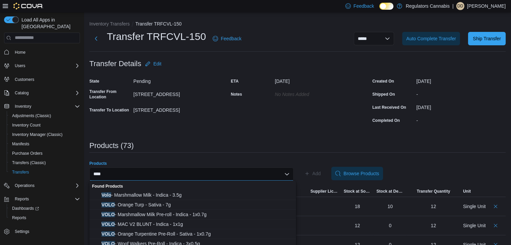
scroll to position [101, 0]
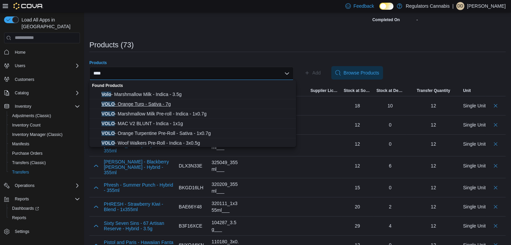
type input "****"
click at [160, 104] on span "VOLO - Orange Turp - Sativa - 7g" at bounding box center [197, 104] width 191 height 7
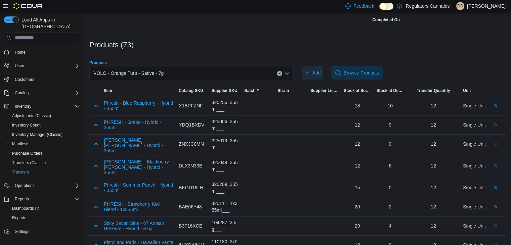
click at [315, 70] on span "Add" at bounding box center [317, 73] width 8 height 7
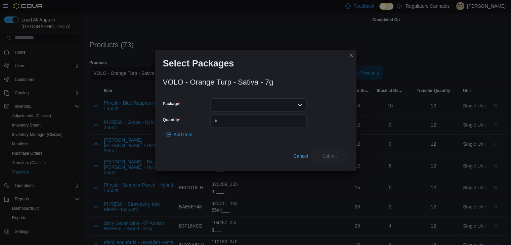
click at [250, 103] on div at bounding box center [258, 104] width 96 height 13
click at [251, 128] on span "BD14DF1" at bounding box center [263, 126] width 80 height 7
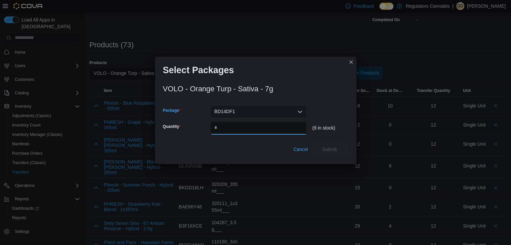
click at [251, 128] on input "Quantity" at bounding box center [258, 127] width 96 height 13
type input "*"
click at [327, 147] on span "Submit" at bounding box center [329, 149] width 15 height 7
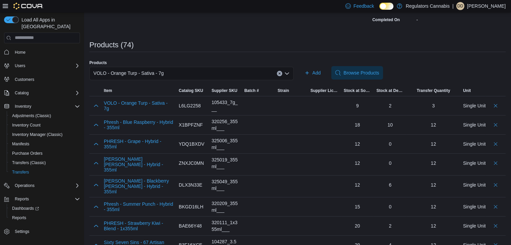
click at [280, 73] on icon "Clear input" at bounding box center [280, 74] width 2 height 2
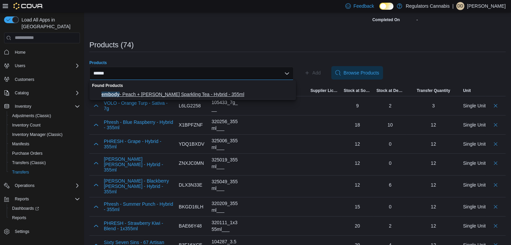
type input "******"
click at [149, 96] on span "embody - Peach + [PERSON_NAME] Sparkling Tea - Hybrid - 355ml" at bounding box center [197, 94] width 191 height 7
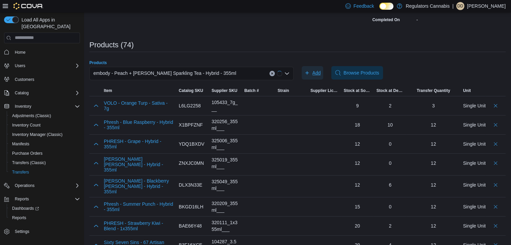
click at [321, 71] on span "Add" at bounding box center [317, 73] width 8 height 7
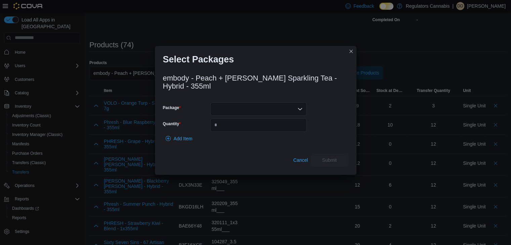
click at [276, 115] on div at bounding box center [258, 109] width 96 height 13
click at [289, 136] on button "AAP00014" at bounding box center [258, 140] width 96 height 10
click at [292, 121] on input "Quantity" at bounding box center [258, 125] width 96 height 13
type input "**"
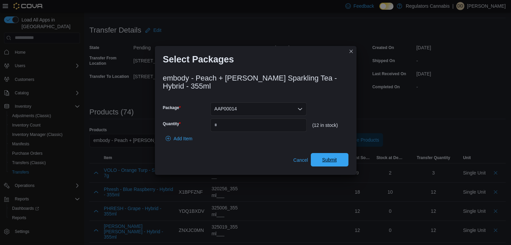
click at [344, 160] on span "Submit" at bounding box center [330, 159] width 30 height 13
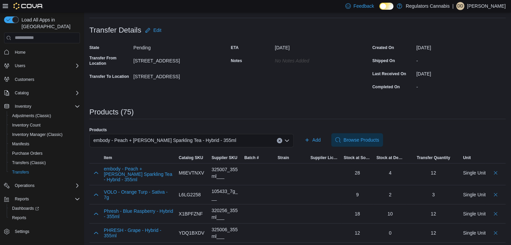
click at [281, 139] on icon "Clear input" at bounding box center [279, 140] width 3 height 3
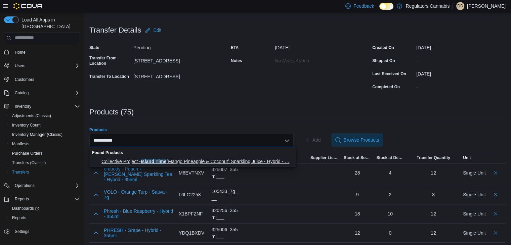
type input "**********"
click at [179, 164] on span "Collective Project - Island Time (Mango Pineapple & Coconut) Sparkling Juice - …" at bounding box center [197, 161] width 191 height 7
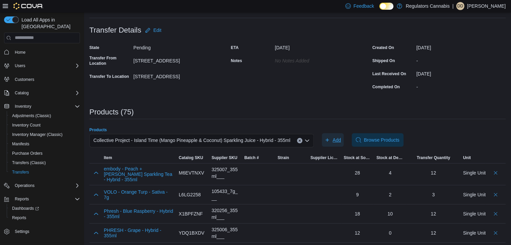
click at [336, 137] on span "Add" at bounding box center [337, 140] width 8 height 7
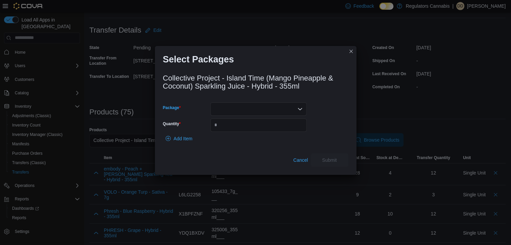
click at [241, 108] on div at bounding box center [258, 109] width 96 height 13
click at [253, 137] on span "PPS00005678A" at bounding box center [263, 139] width 80 height 7
click at [289, 121] on input "Quantity" at bounding box center [258, 125] width 96 height 13
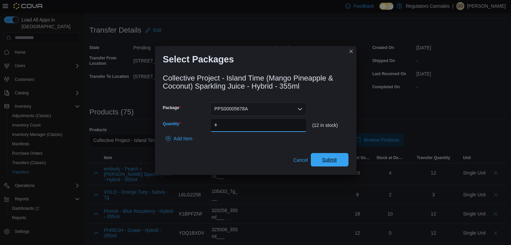
type input "**"
click at [328, 158] on span "Submit" at bounding box center [329, 160] width 15 height 7
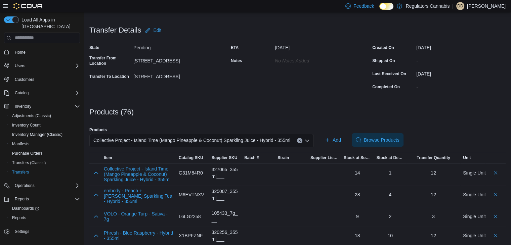
click at [301, 142] on button "Clear input" at bounding box center [299, 140] width 5 height 5
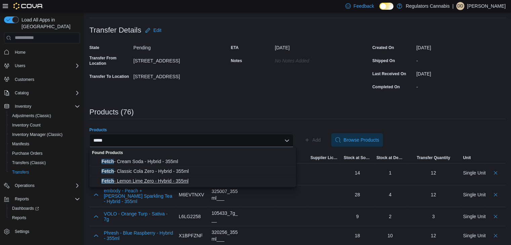
type input "*****"
click at [210, 180] on span "Fetch - Lemon Lime Zero - Hybrid - 355ml" at bounding box center [197, 181] width 191 height 7
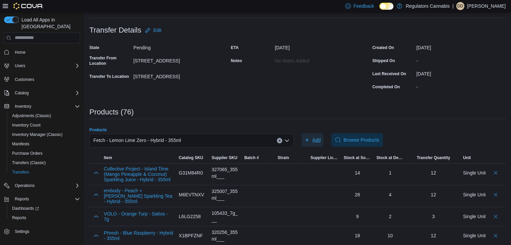
click at [320, 137] on span "Add" at bounding box center [317, 140] width 8 height 7
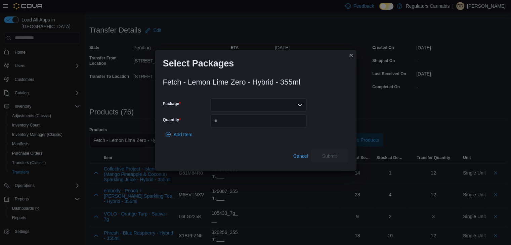
click at [289, 105] on div at bounding box center [258, 104] width 96 height 13
click at [287, 123] on span "SFG000315" at bounding box center [263, 126] width 80 height 7
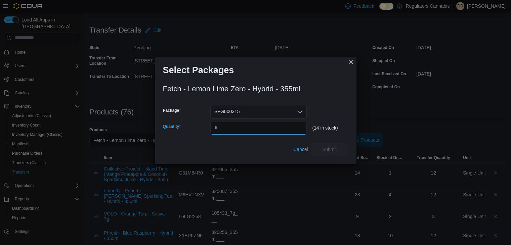
click at [287, 123] on input "Quantity" at bounding box center [258, 127] width 96 height 13
type input "**"
click at [341, 152] on span "Submit" at bounding box center [330, 149] width 30 height 13
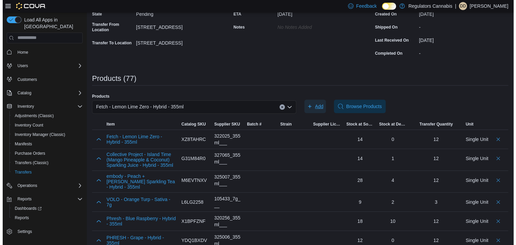
scroll to position [0, 0]
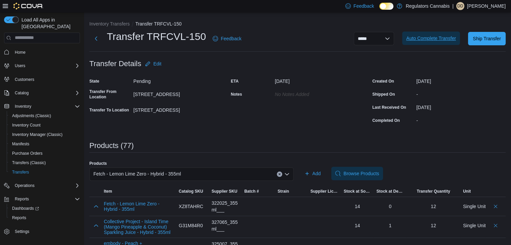
click at [439, 33] on span "Auto Complete Transfer" at bounding box center [431, 38] width 50 height 13
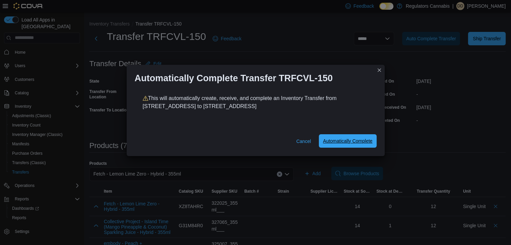
click at [355, 137] on span "Automatically Complete" at bounding box center [347, 140] width 49 height 13
